Goal: Transaction & Acquisition: Purchase product/service

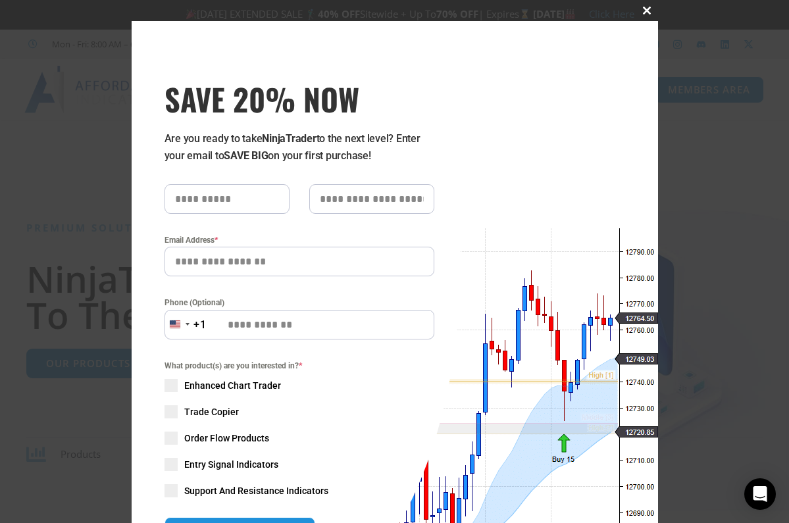
click at [647, 7] on span at bounding box center [647, 11] width 21 height 8
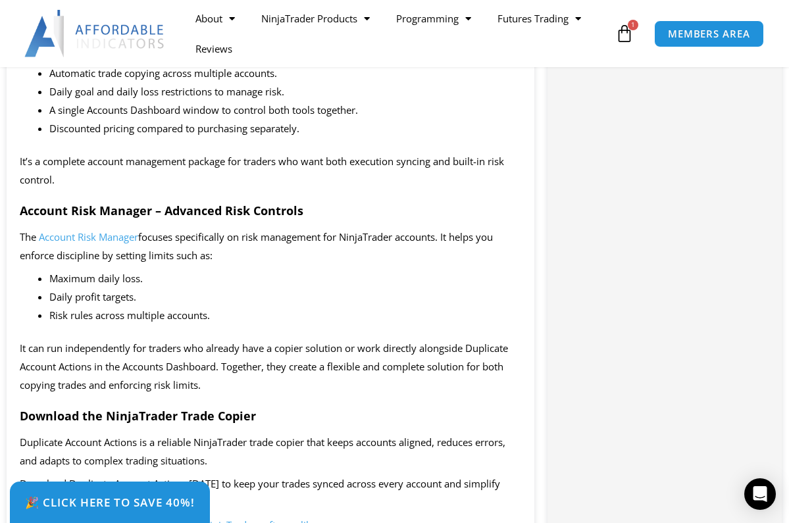
scroll to position [2061, 0]
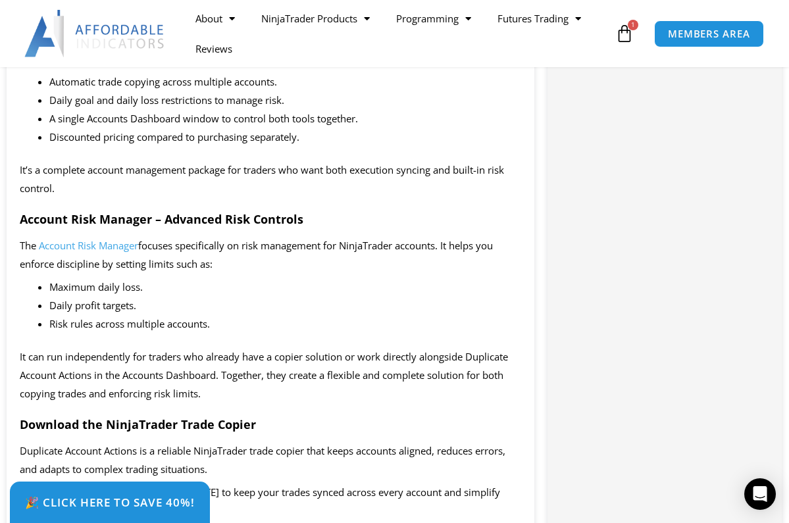
click at [104, 239] on span "Account Risk Manager" at bounding box center [88, 245] width 99 height 13
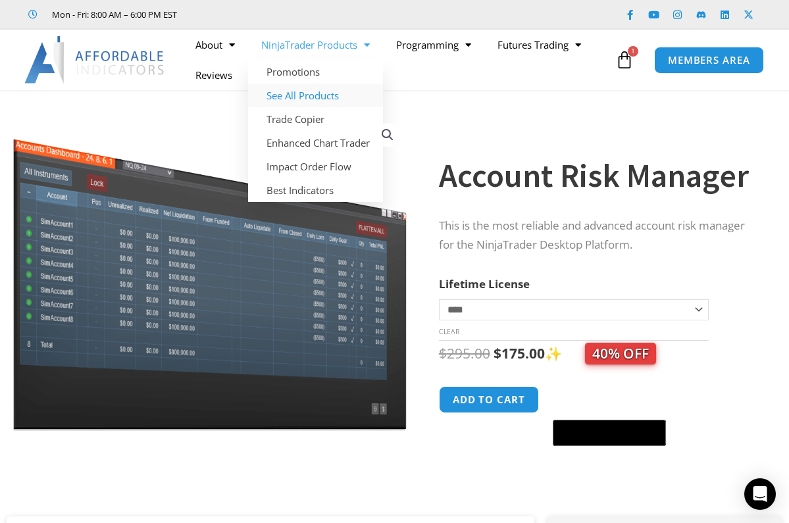
click at [333, 91] on link "See All Products" at bounding box center [315, 96] width 135 height 24
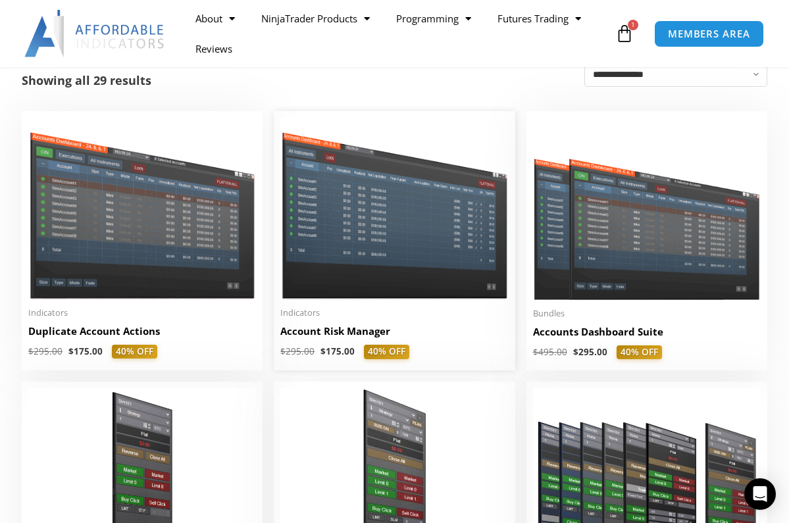
scroll to position [283, 0]
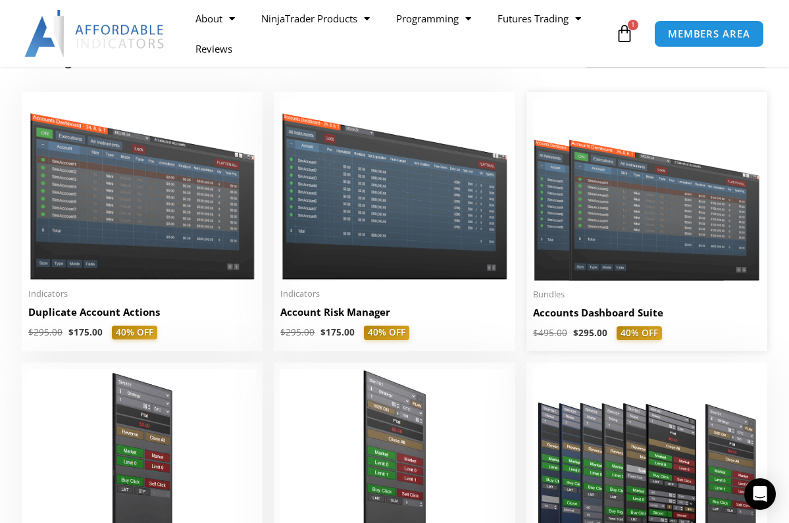
click at [631, 327] on link "Accounts Dashboard Suite" at bounding box center [647, 316] width 228 height 20
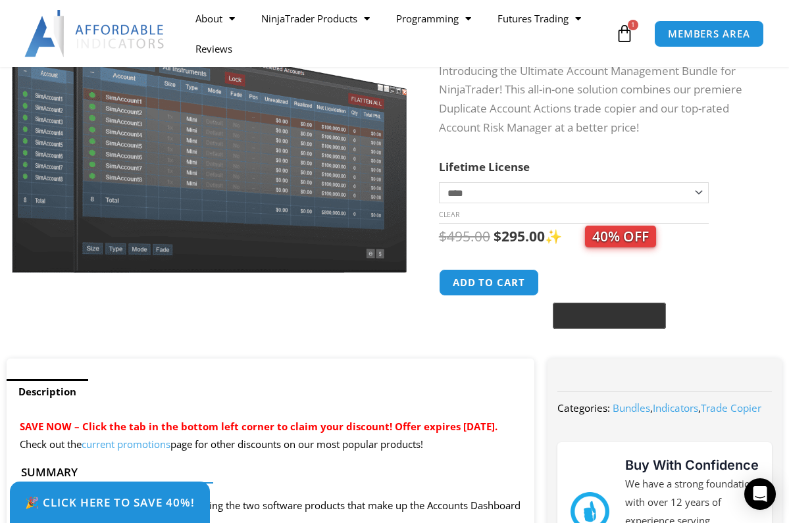
scroll to position [188, 0]
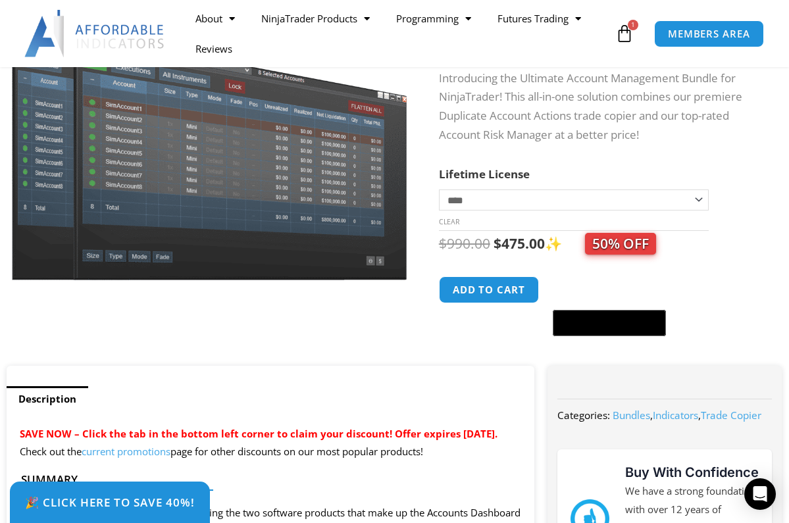
select select "*"
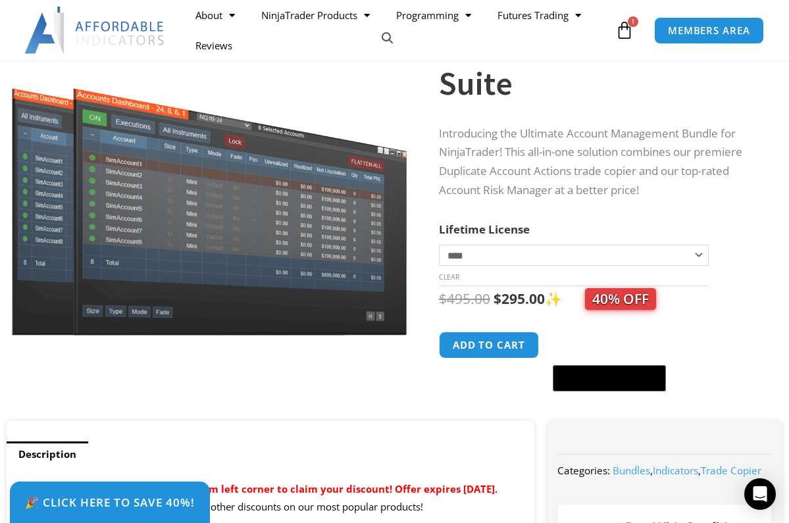
scroll to position [119, 0]
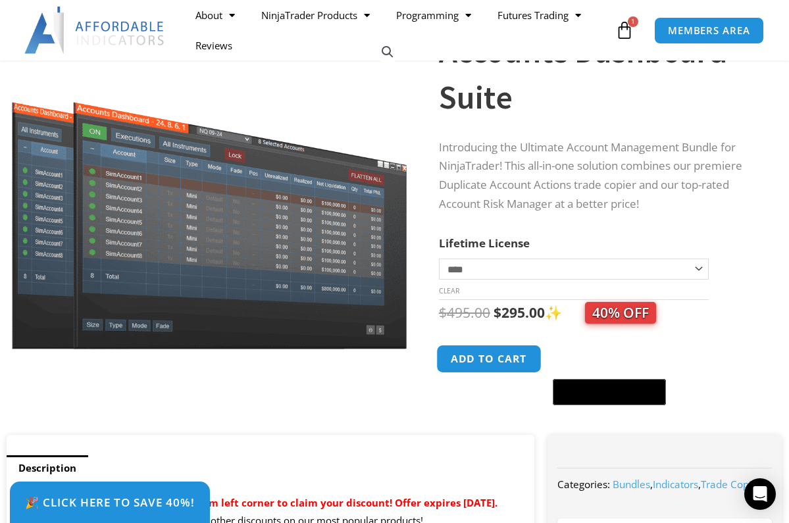
click at [486, 345] on button "Add to cart" at bounding box center [488, 359] width 105 height 28
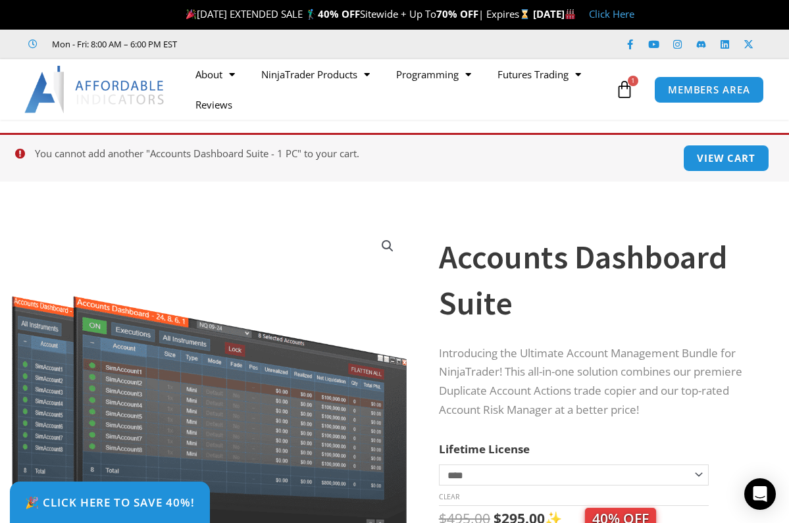
click at [625, 91] on icon at bounding box center [625, 89] width 18 height 18
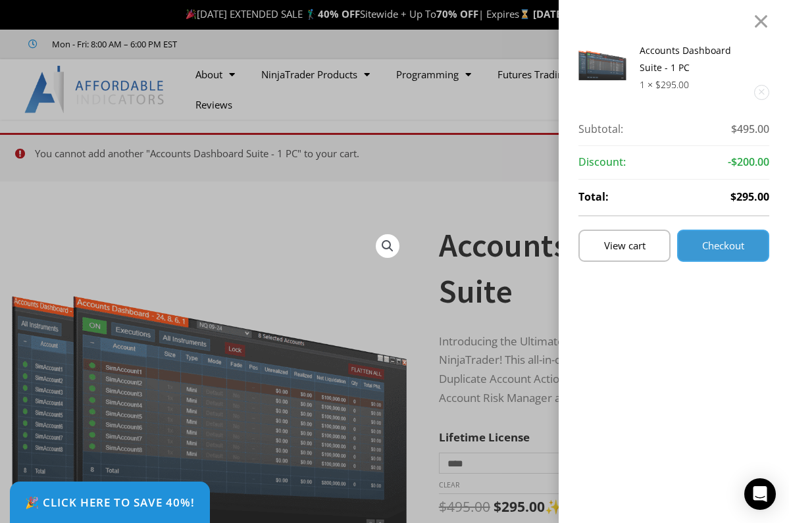
click at [721, 248] on span "Checkout" at bounding box center [723, 246] width 42 height 10
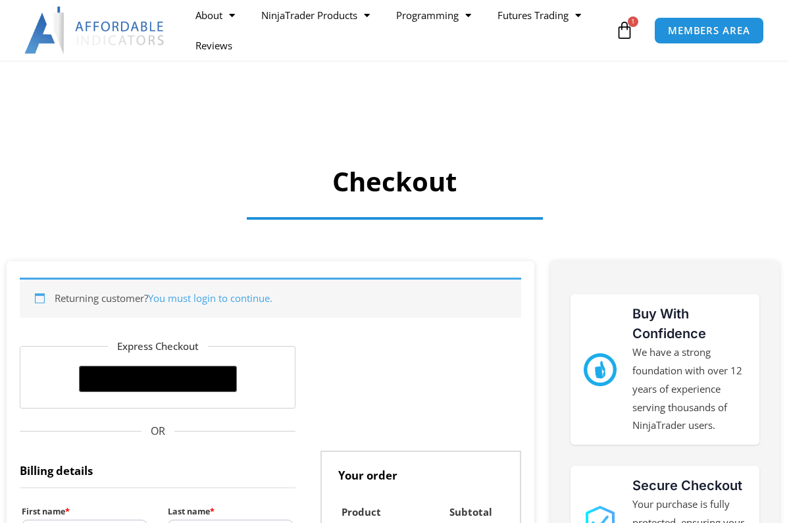
select select "**"
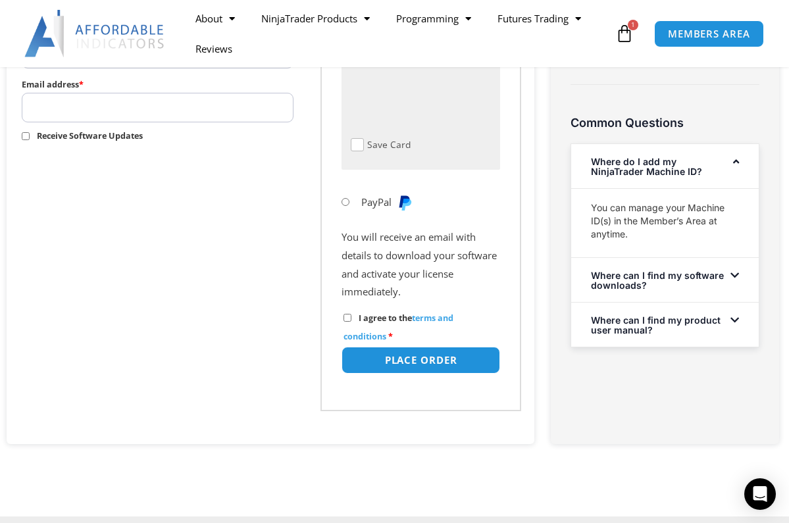
scroll to position [828, 0]
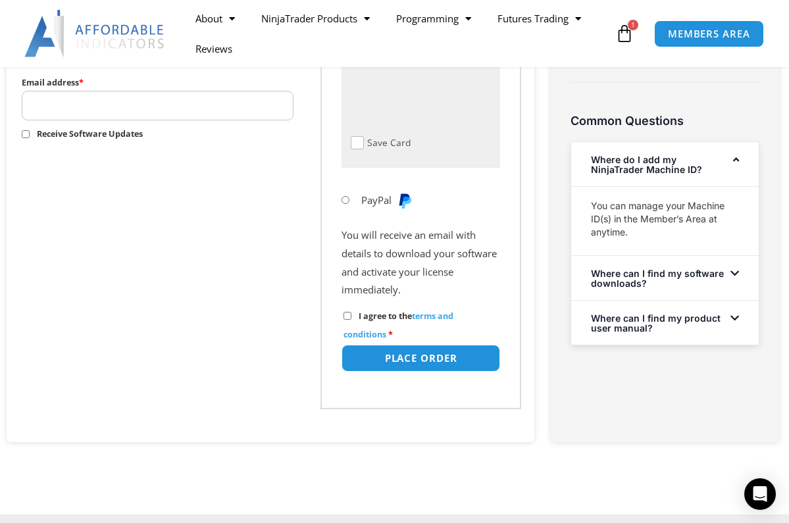
click at [737, 155] on icon at bounding box center [736, 160] width 6 height 10
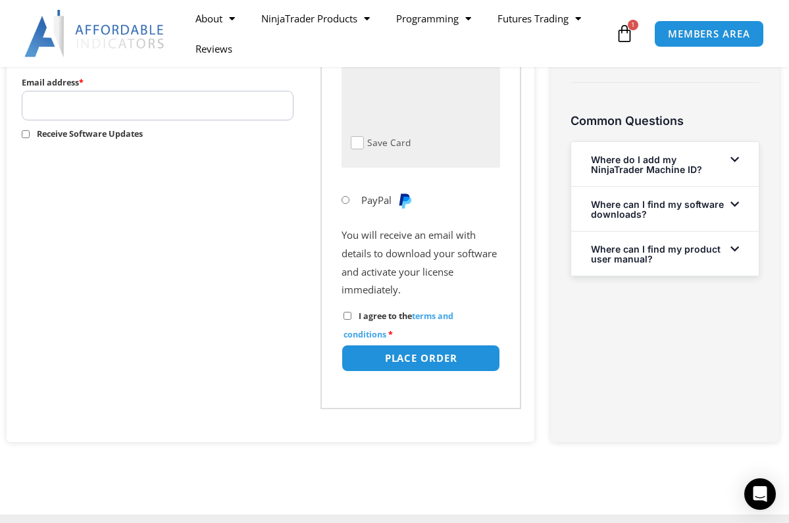
click at [737, 155] on icon at bounding box center [735, 160] width 9 height 10
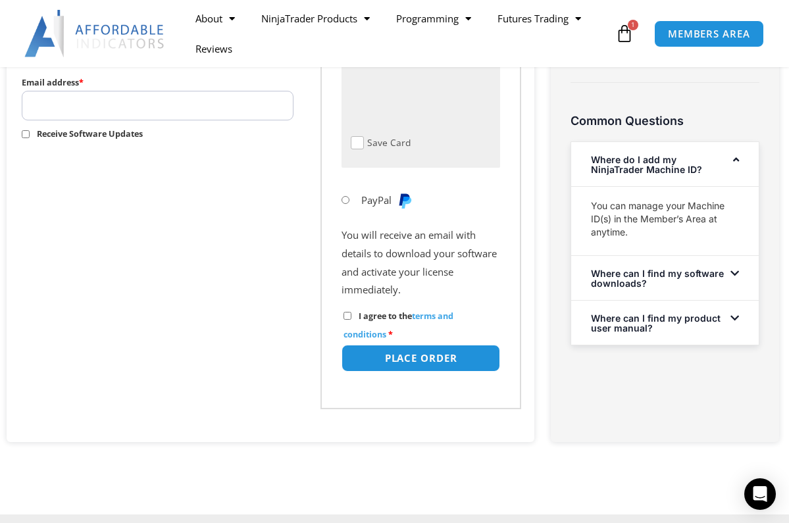
click at [731, 269] on icon at bounding box center [735, 274] width 9 height 10
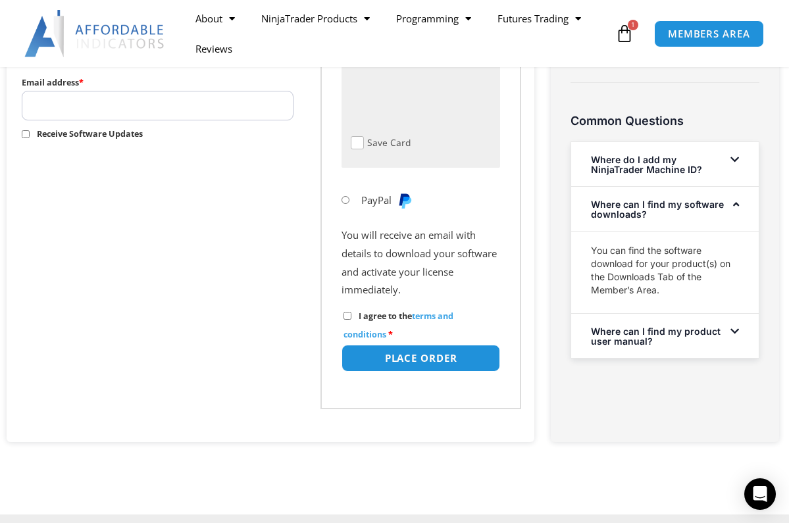
click at [729, 327] on span at bounding box center [731, 332] width 15 height 10
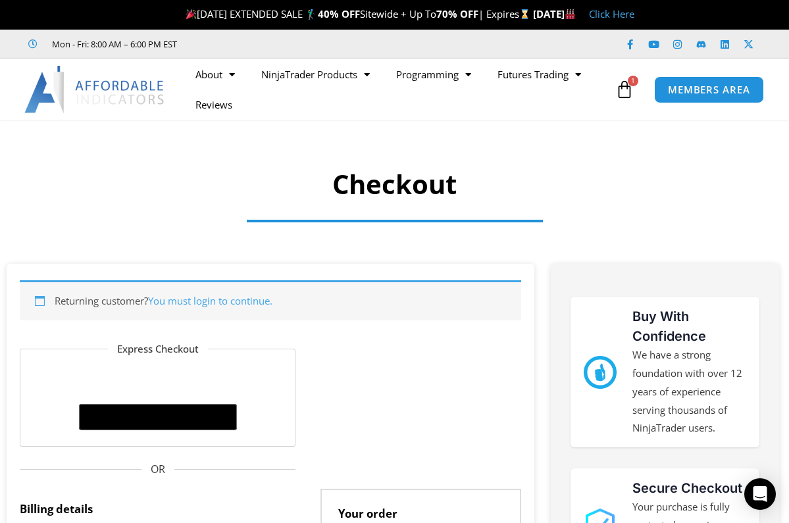
scroll to position [0, 0]
